Goal: Transaction & Acquisition: Purchase product/service

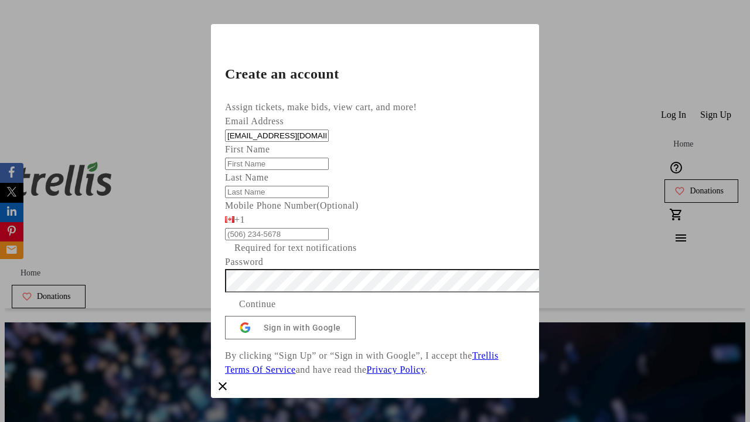
type input "[EMAIL_ADDRESS][DOMAIN_NAME]"
type input "Thora"
type input "[PERSON_NAME]"
click at [276, 311] on span "Continue" at bounding box center [257, 304] width 37 height 14
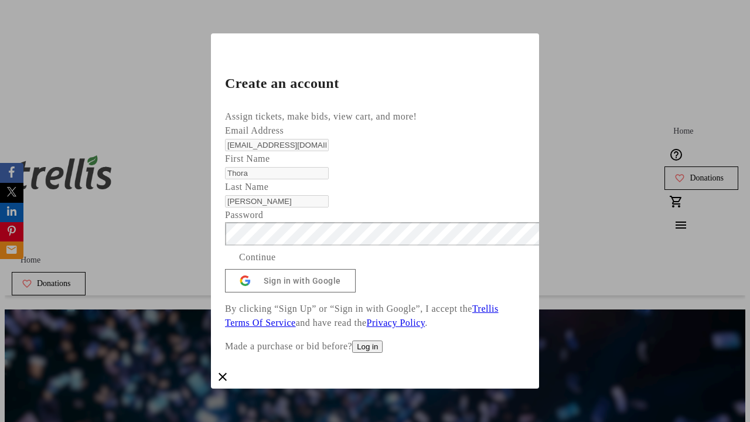
click at [690, 173] on span "Donations" at bounding box center [707, 177] width 34 height 9
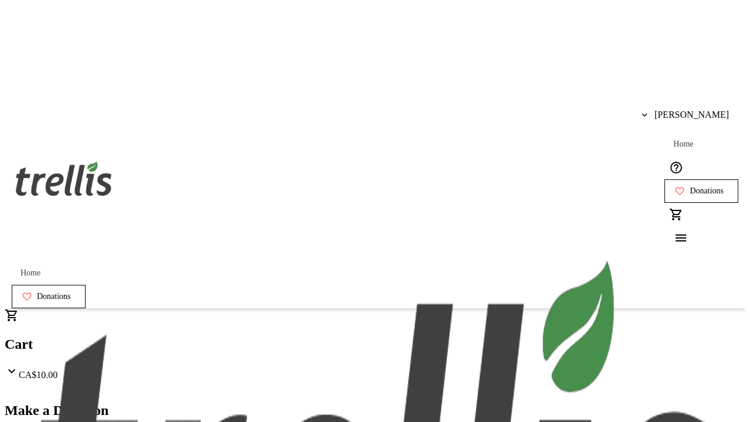
select select "CA"
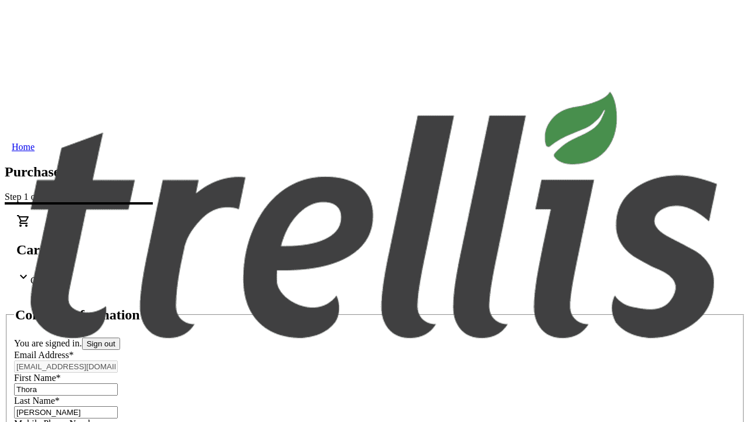
type input "[STREET_ADDRESS][PERSON_NAME]"
type input "Kelowna"
select select "BC"
type input "Kelowna"
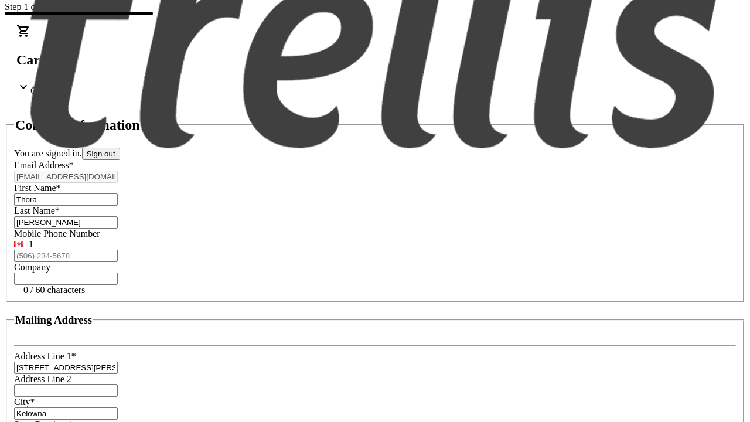
type input "V1Y 0C2"
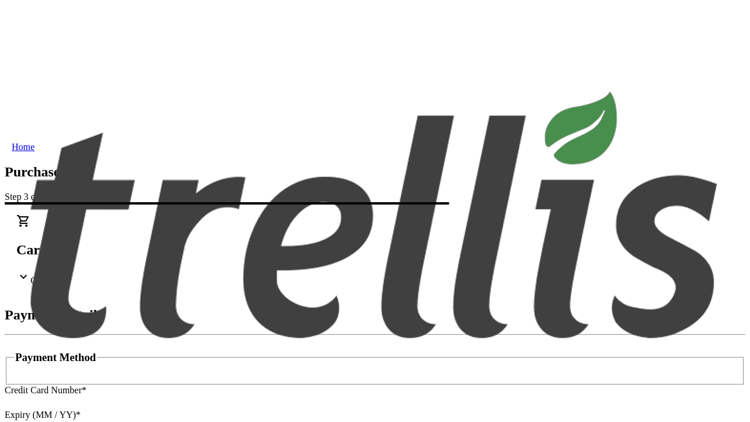
type input "V1Y 0C2"
